Goal: Task Accomplishment & Management: Manage account settings

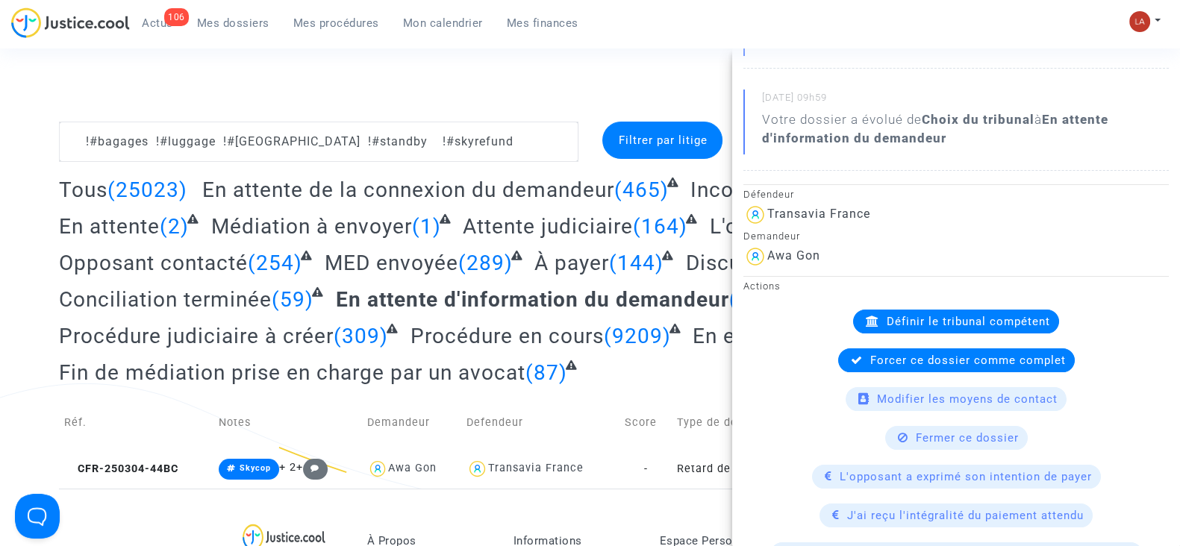
scroll to position [225, 0]
click at [870, 363] on span "Forcer ce dossier comme complet" at bounding box center [968, 359] width 196 height 13
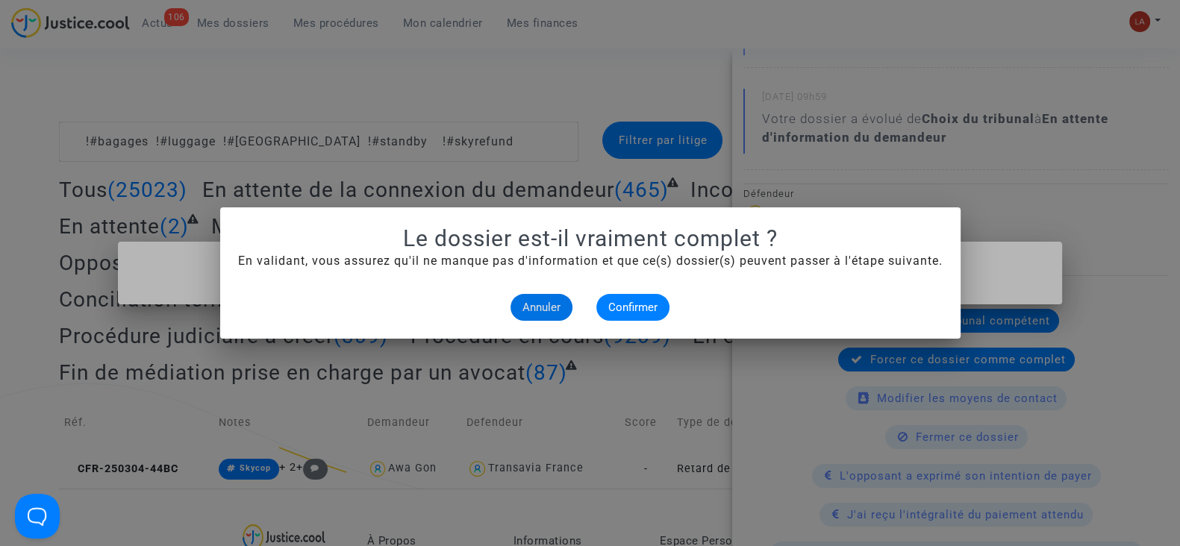
click at [504, 102] on div at bounding box center [590, 273] width 1180 height 546
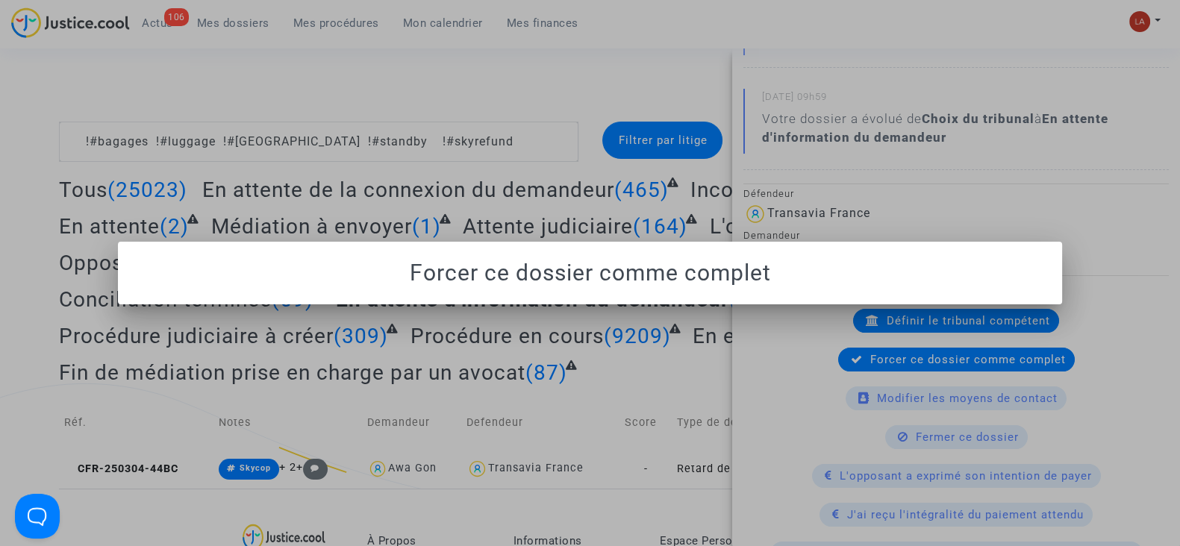
drag, startPoint x: 582, startPoint y: 184, endPoint x: 205, endPoint y: 32, distance: 406.5
click at [581, 184] on div at bounding box center [590, 273] width 1180 height 546
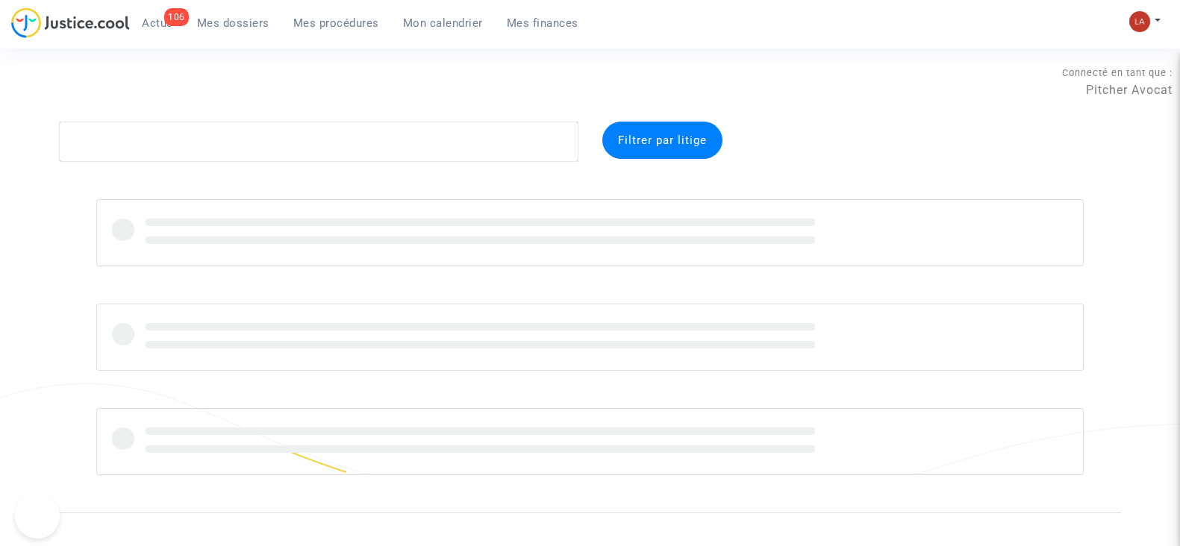
click at [264, 121] on div "Connecté en tant que : Pitcher Avocat" at bounding box center [586, 104] width 1173 height 36
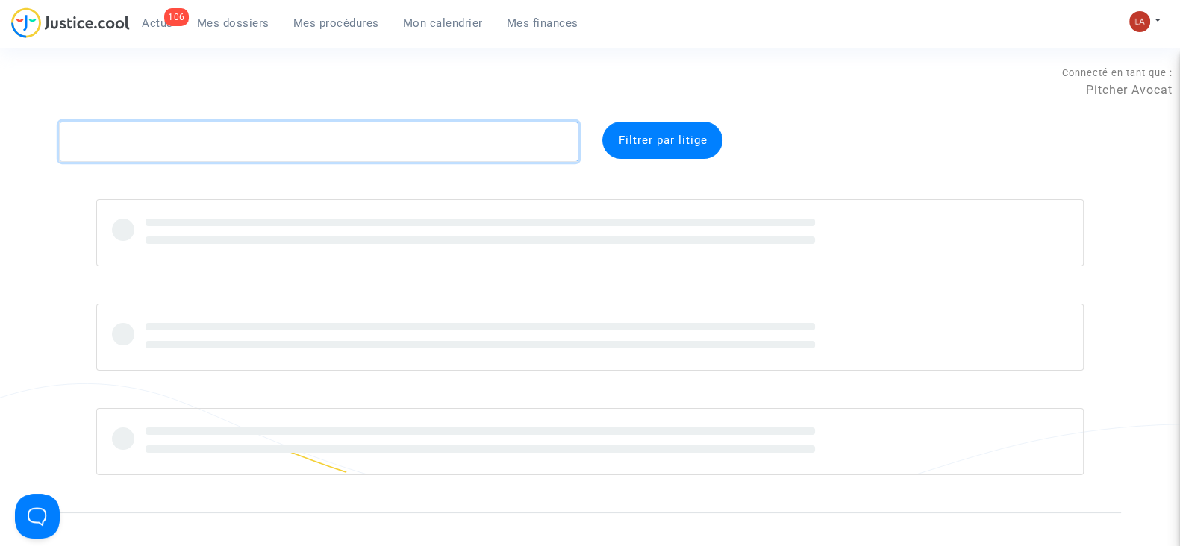
click at [255, 140] on textarea at bounding box center [318, 142] width 519 height 40
paste textarea "BGAA"
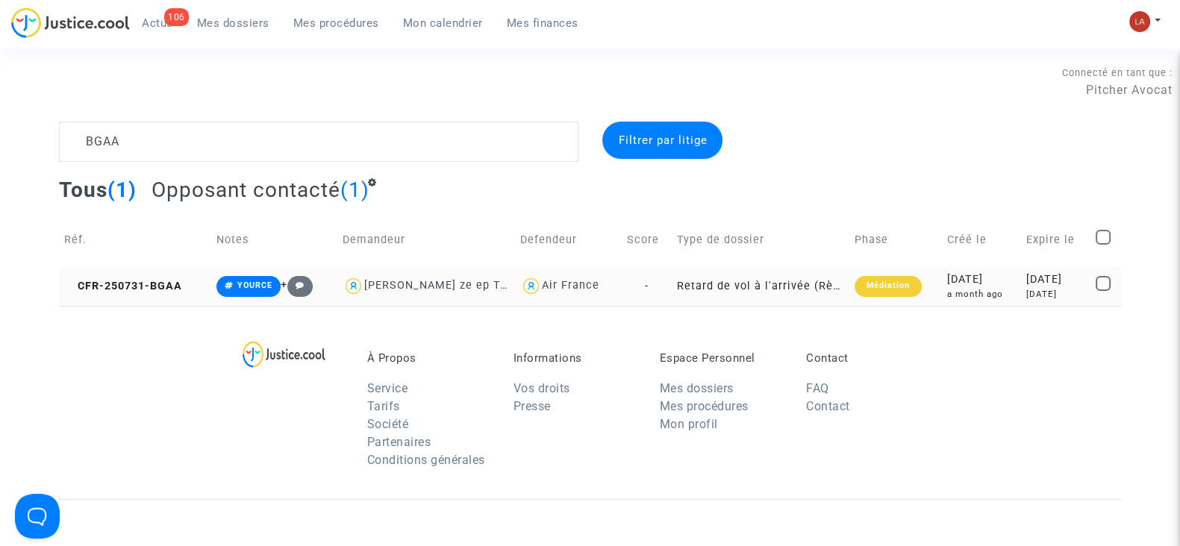
click at [157, 297] on td "CFR-250731-BGAA" at bounding box center [135, 286] width 152 height 40
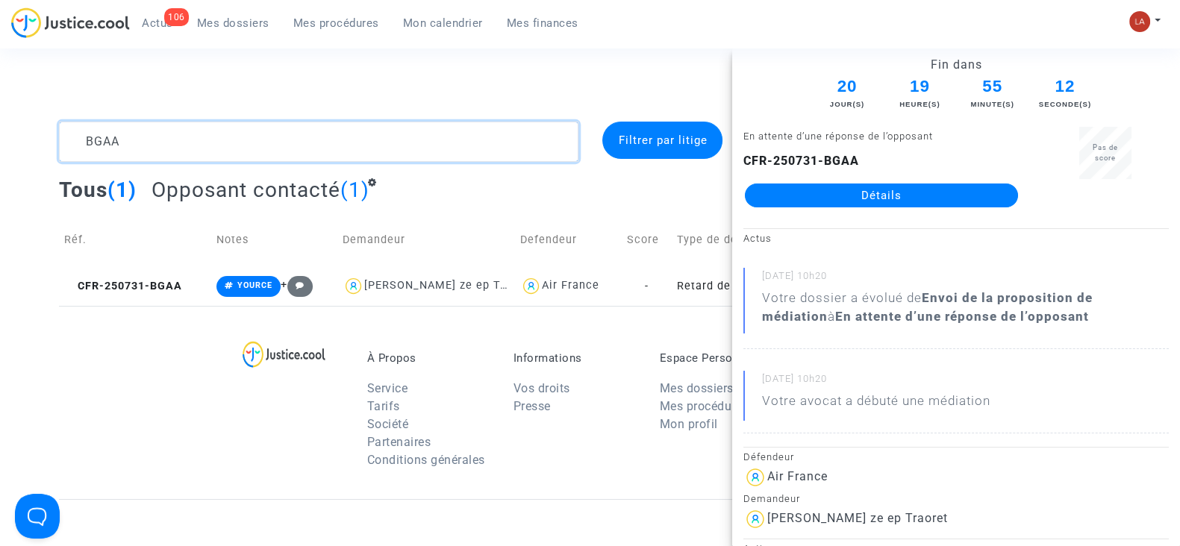
click at [371, 134] on textarea at bounding box center [318, 142] width 519 height 40
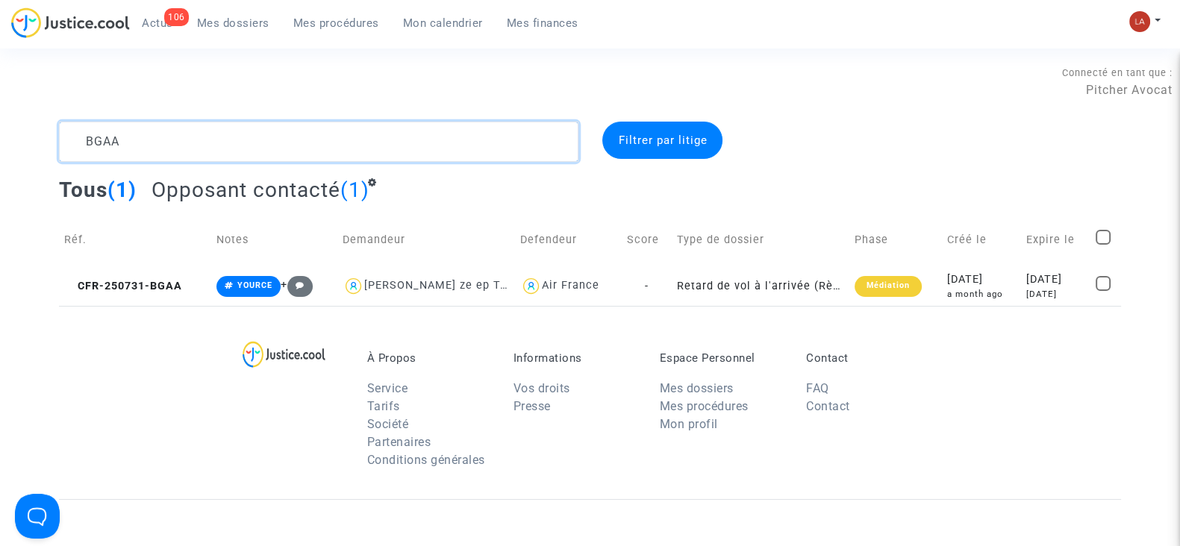
click at [371, 134] on textarea at bounding box center [318, 142] width 519 height 40
paste textarea "J9RG"
click at [371, 134] on textarea at bounding box center [318, 142] width 519 height 40
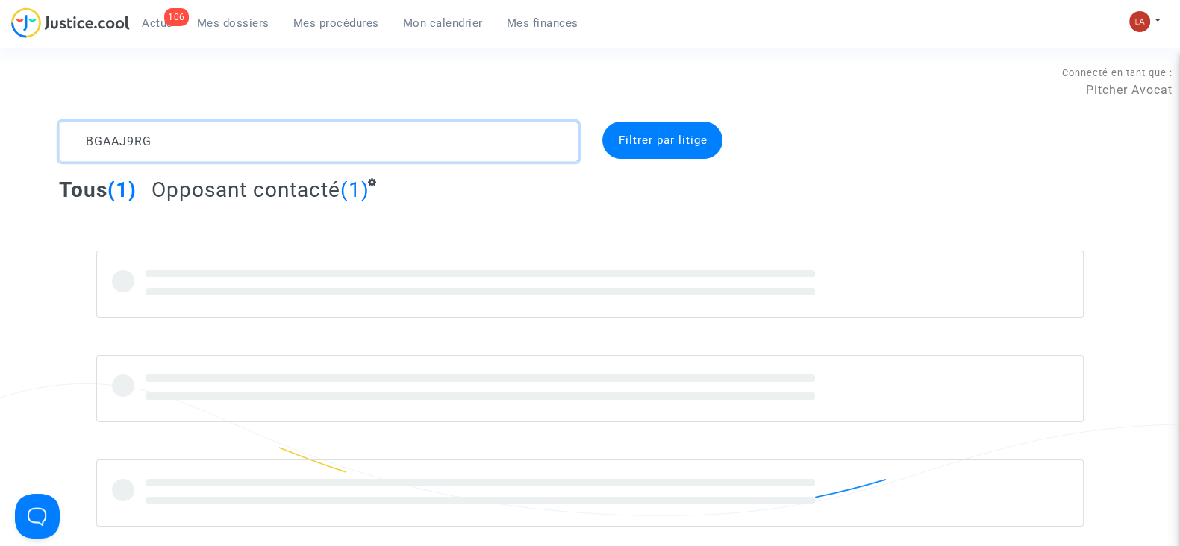
click at [371, 134] on textarea at bounding box center [318, 142] width 519 height 40
type textarea "J9RG"
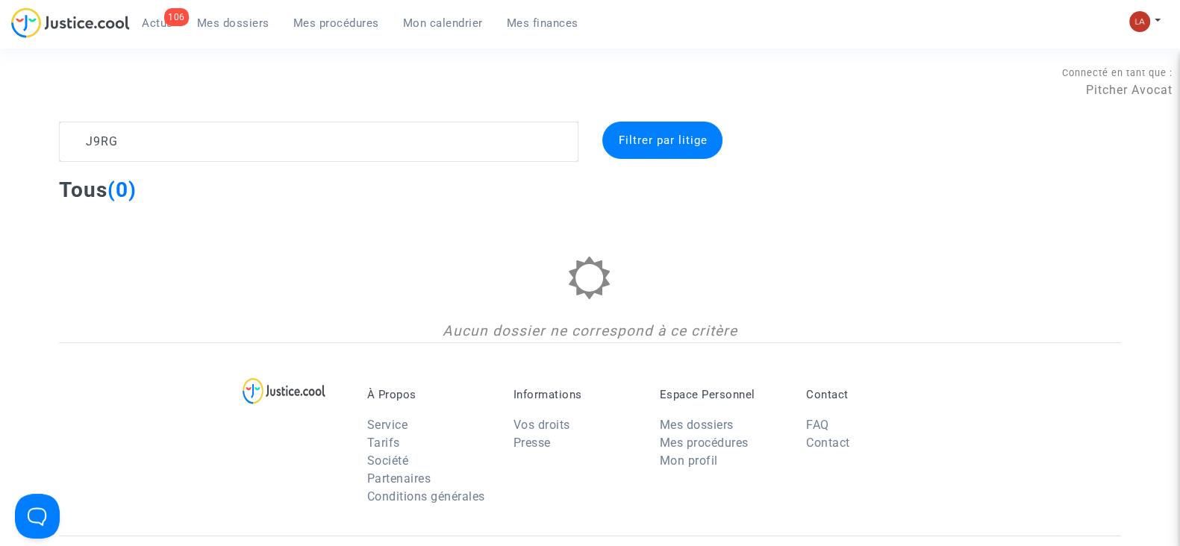
click at [226, 31] on link "Mes dossiers" at bounding box center [233, 23] width 96 height 22
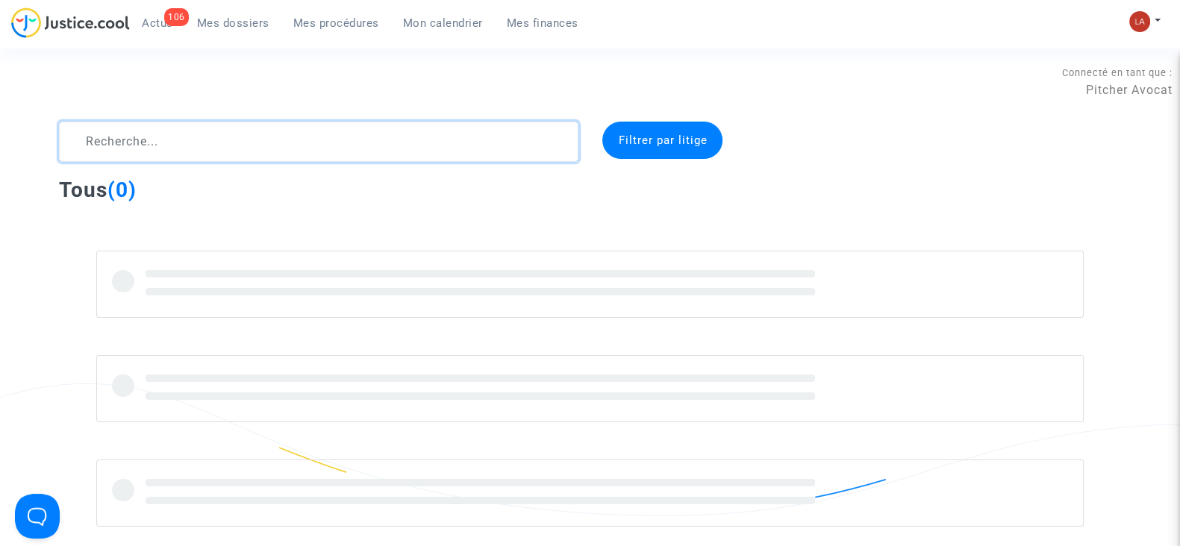
click at [243, 147] on textarea at bounding box center [318, 142] width 519 height 40
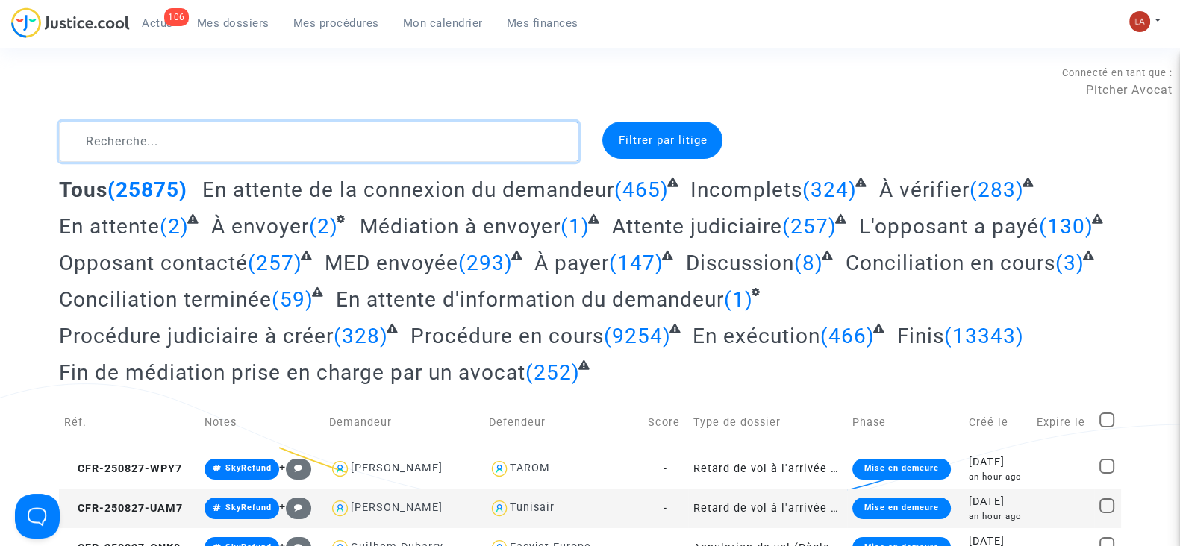
paste textarea "J9RG"
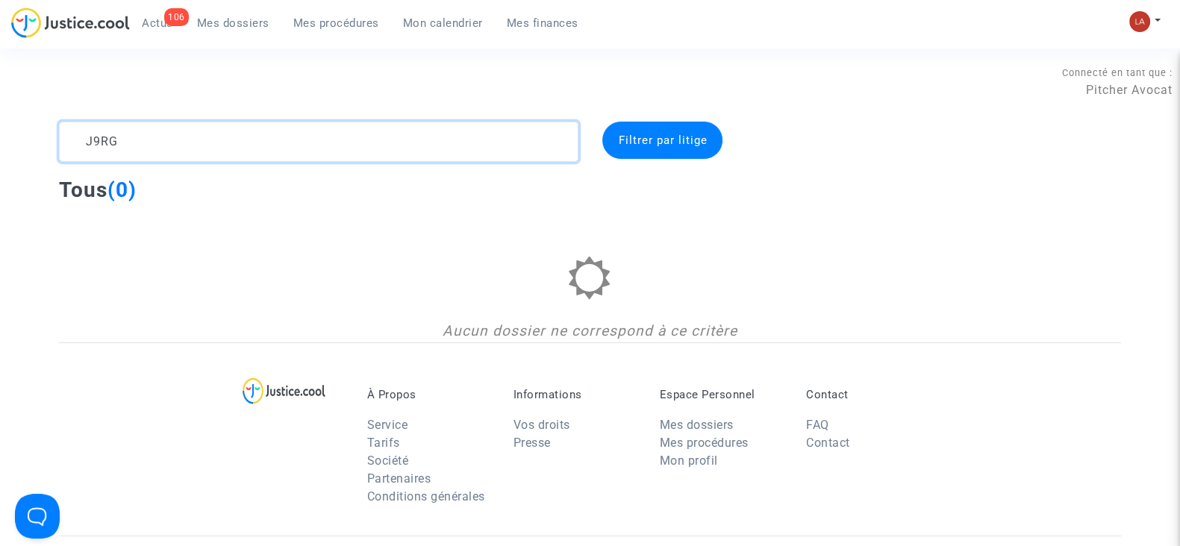
type textarea "J9RG"
click at [1145, 27] on img at bounding box center [1139, 21] width 21 height 21
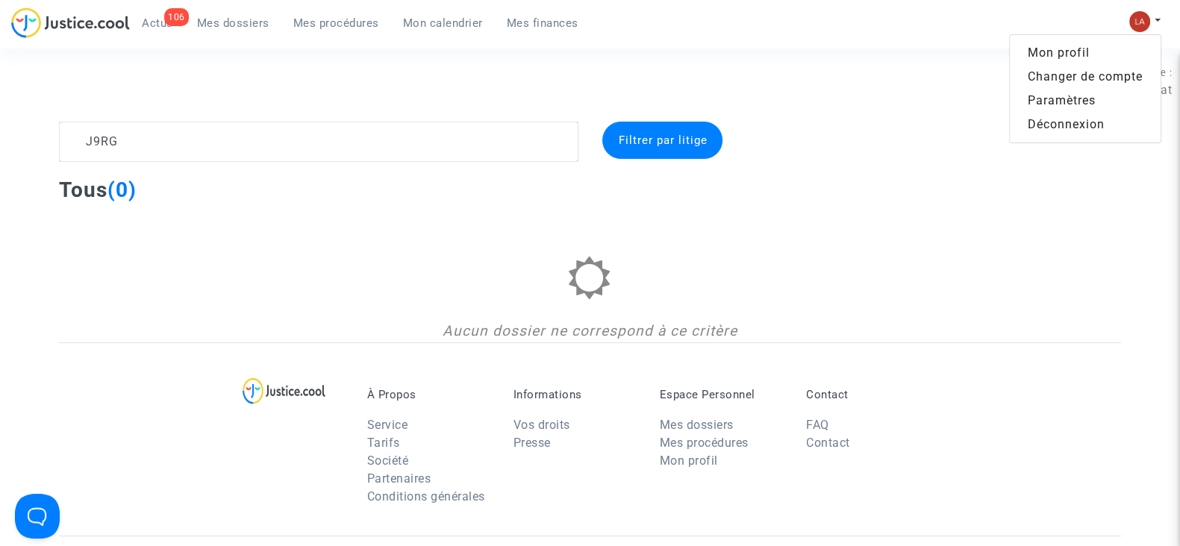
click at [1040, 75] on link "Changer de compte" at bounding box center [1085, 77] width 151 height 24
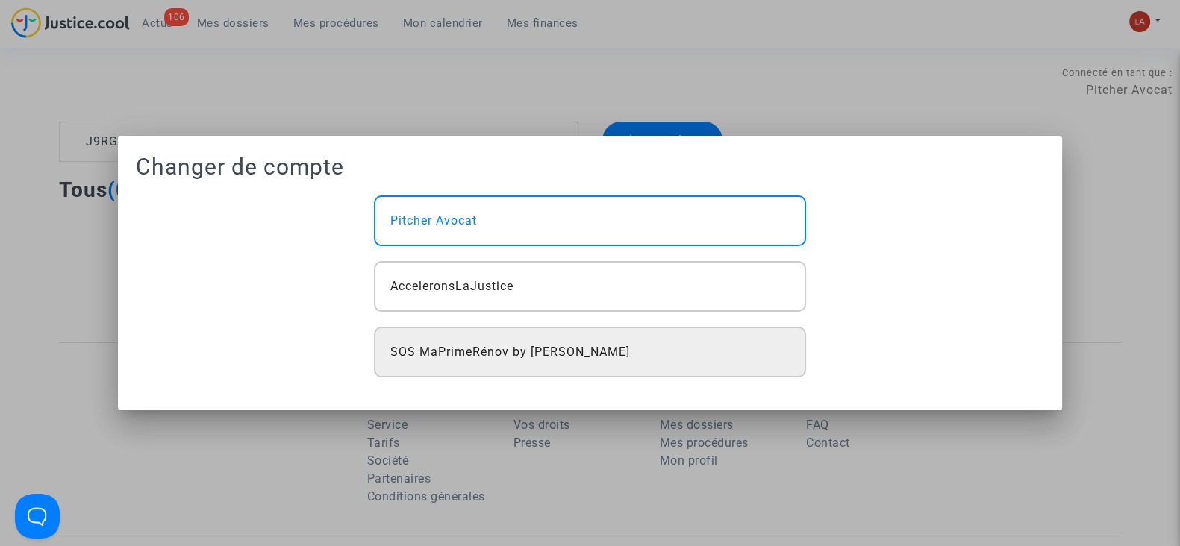
click at [651, 363] on div "SOS MaPrimeRénov by Pitcher Avocat" at bounding box center [589, 352] width 431 height 51
